Goal: Navigation & Orientation: Find specific page/section

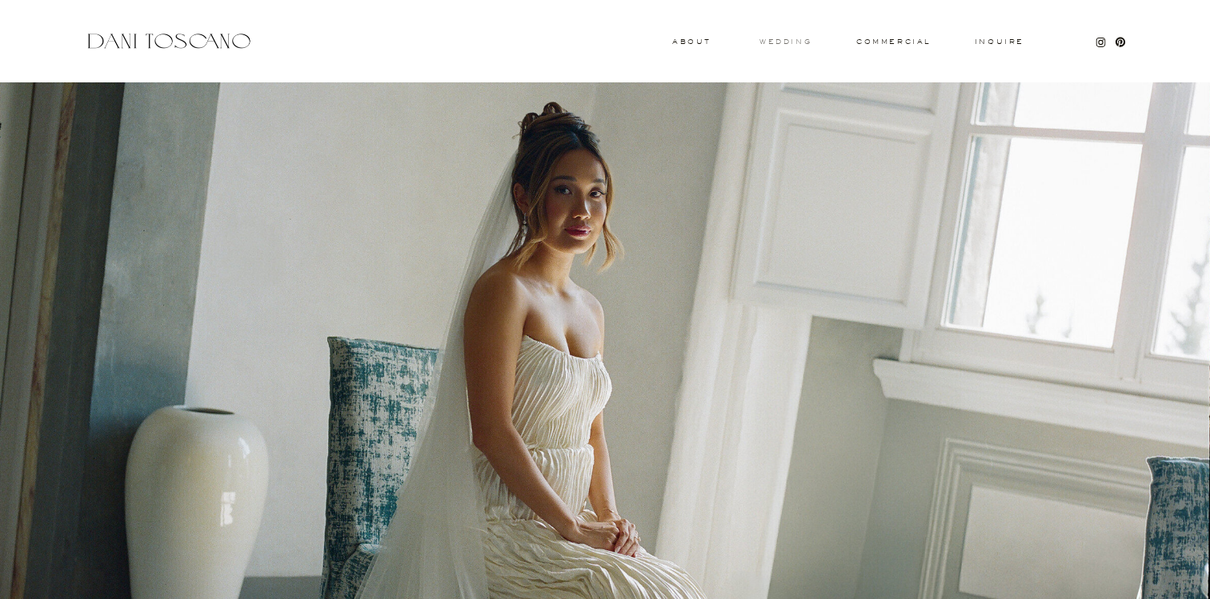
click at [787, 44] on h3 "wedding" at bounding box center [785, 41] width 52 height 6
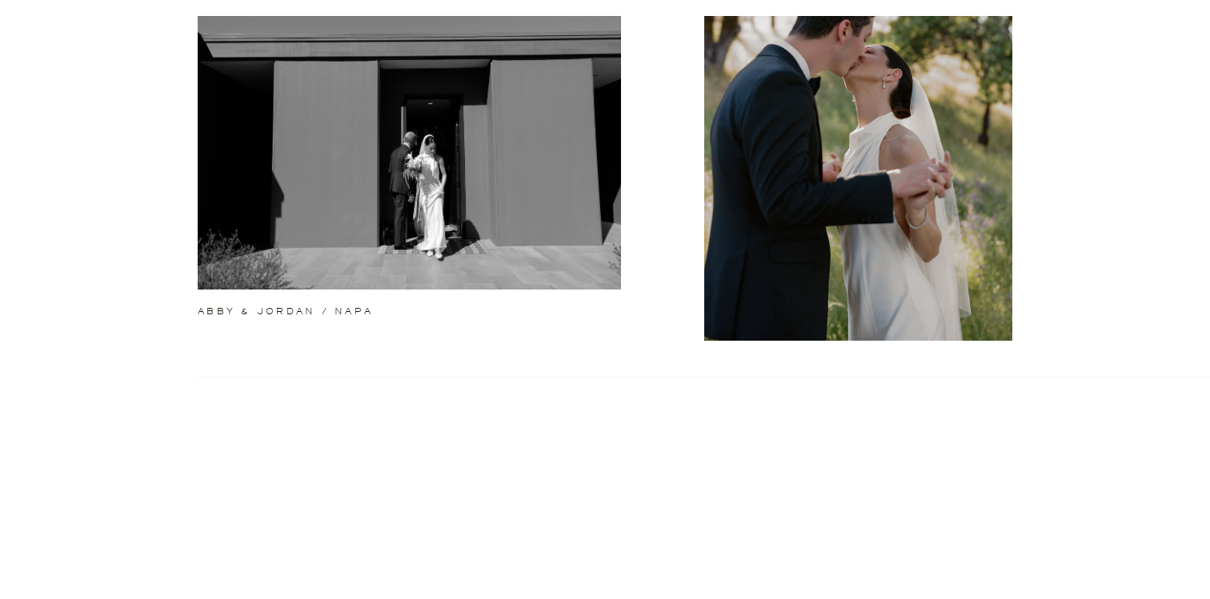
scroll to position [629, 0]
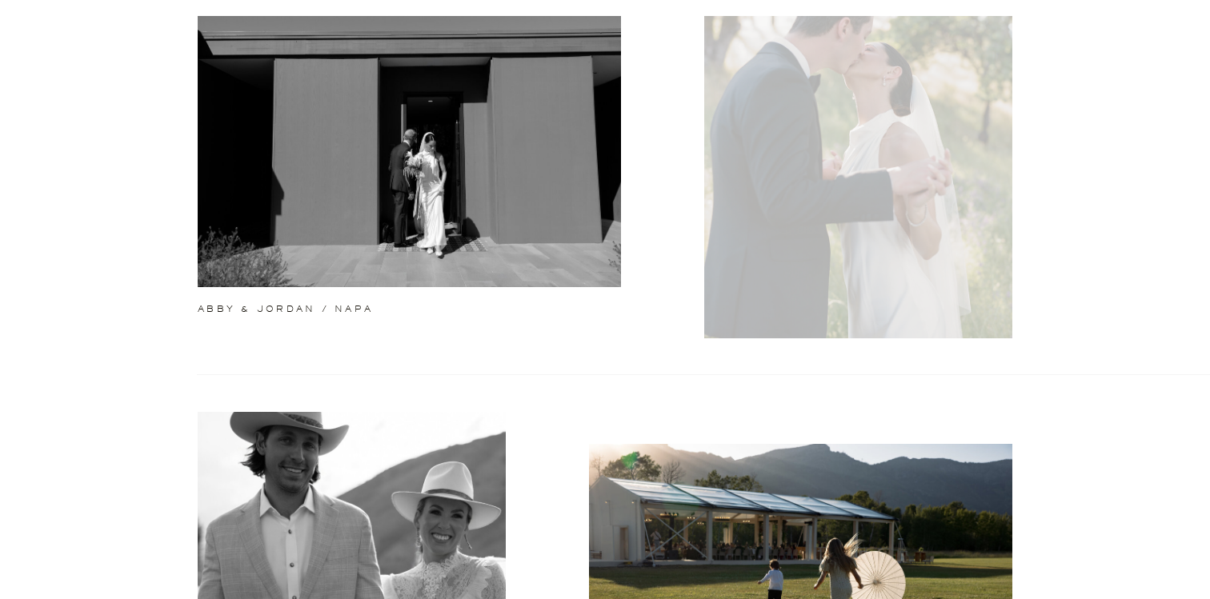
click at [784, 238] on div at bounding box center [858, 144] width 308 height 387
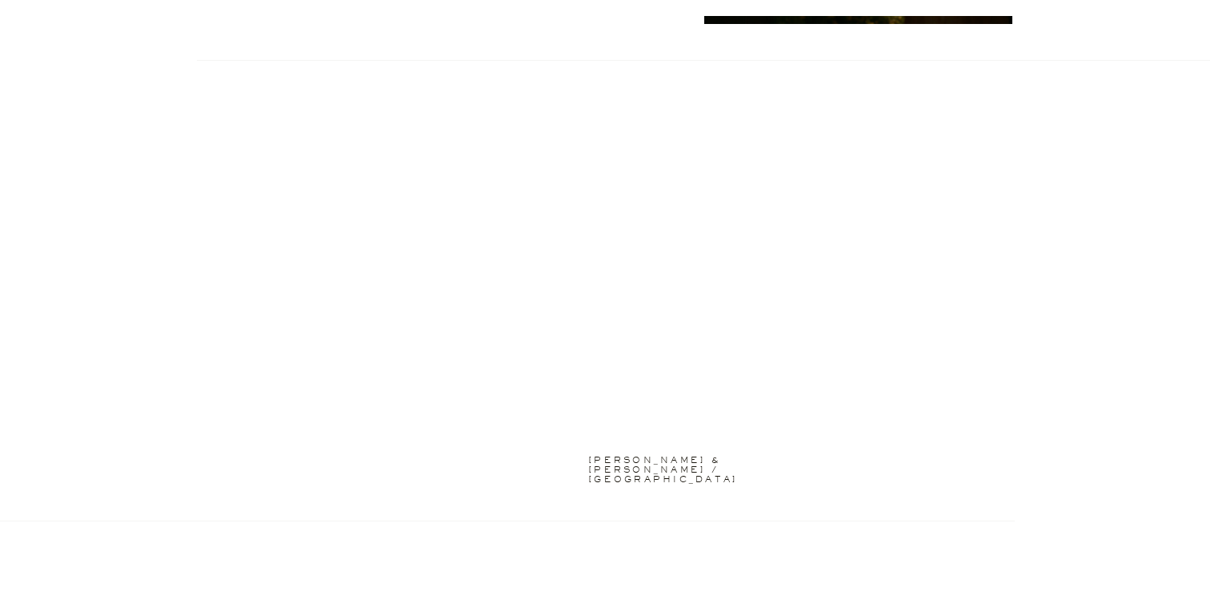
scroll to position [1866, 0]
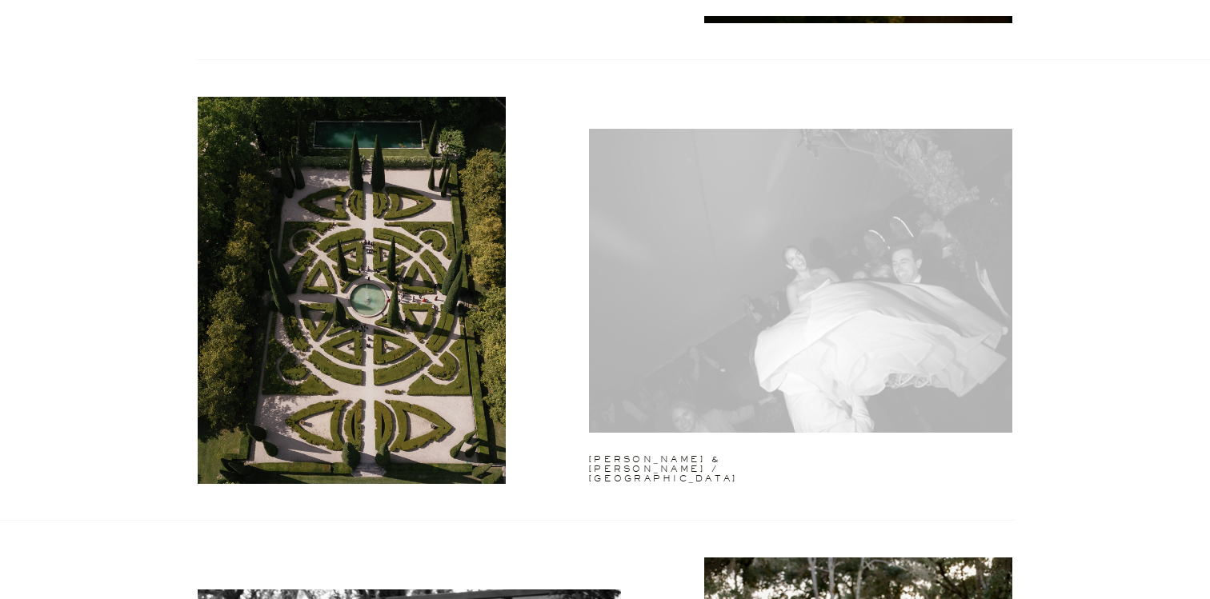
click at [851, 347] on div at bounding box center [800, 281] width 423 height 304
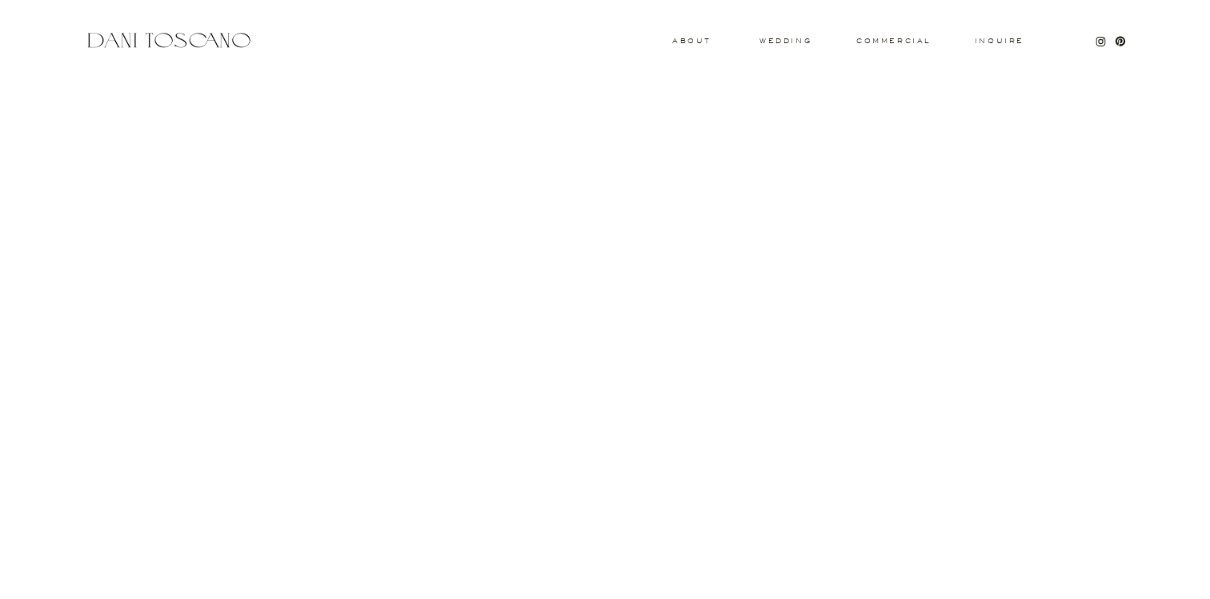
scroll to position [16453, 0]
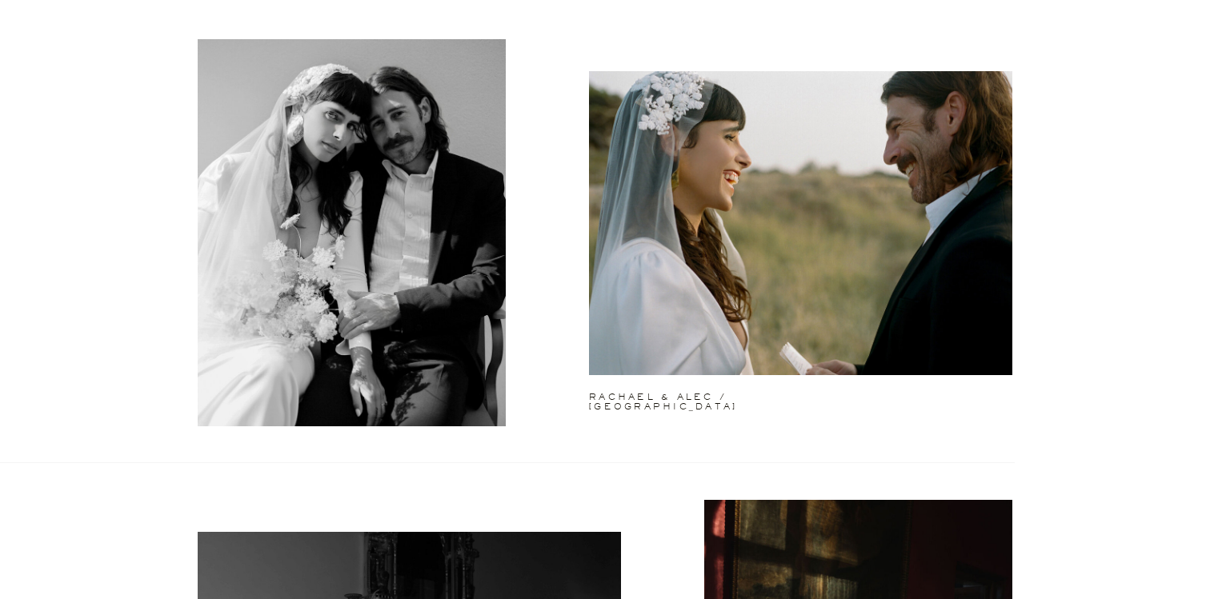
scroll to position [4153, 0]
